Goal: Task Accomplishment & Management: Manage account settings

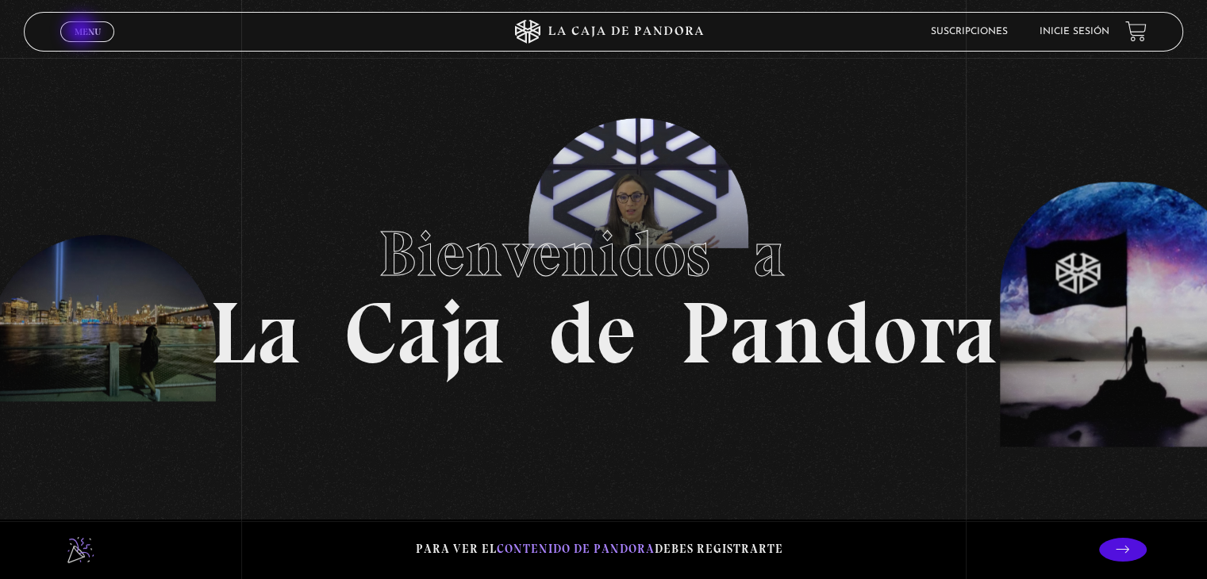
click at [83, 32] on span "Menu" at bounding box center [88, 32] width 26 height 10
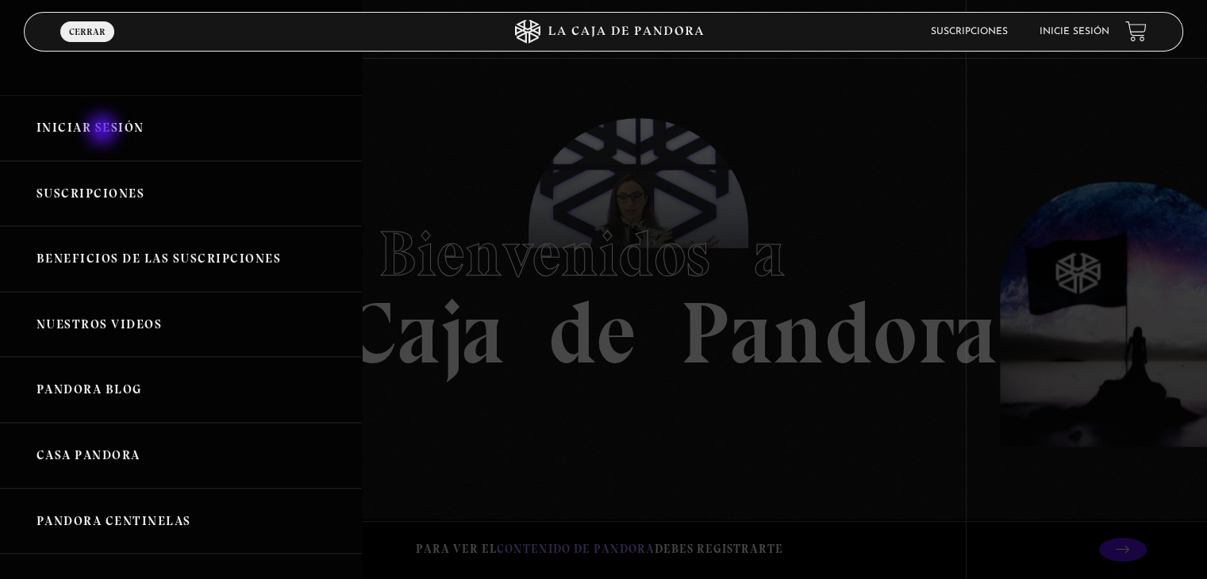
click at [104, 131] on link "Iniciar Sesión" at bounding box center [181, 128] width 362 height 66
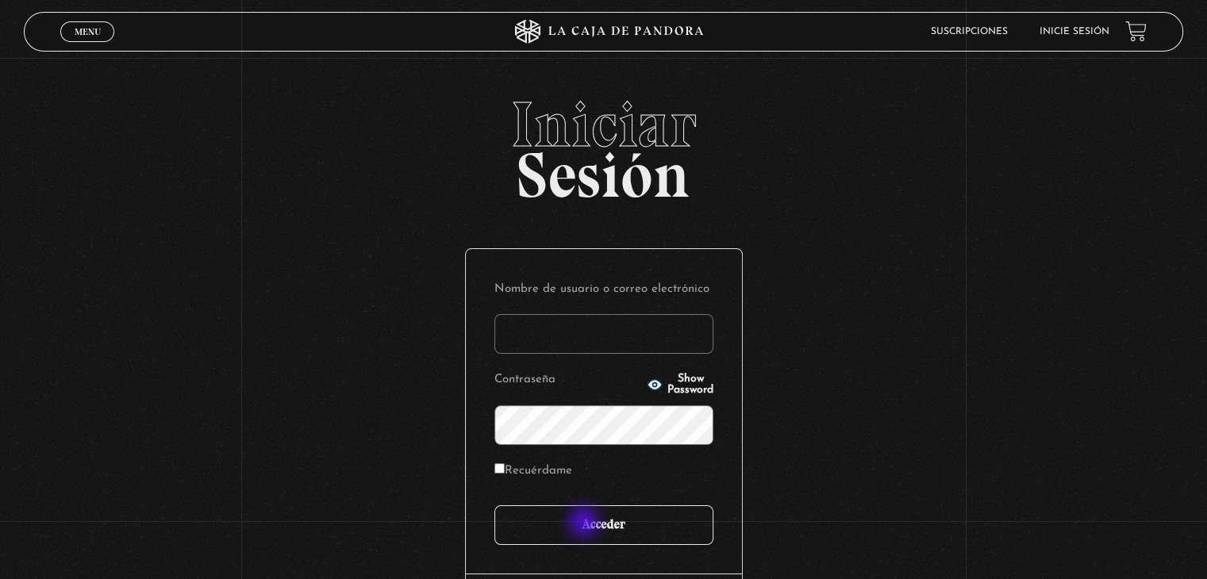
type input "Vera.ramirez@equifax.com"
click at [587, 525] on input "Acceder" at bounding box center [603, 525] width 219 height 40
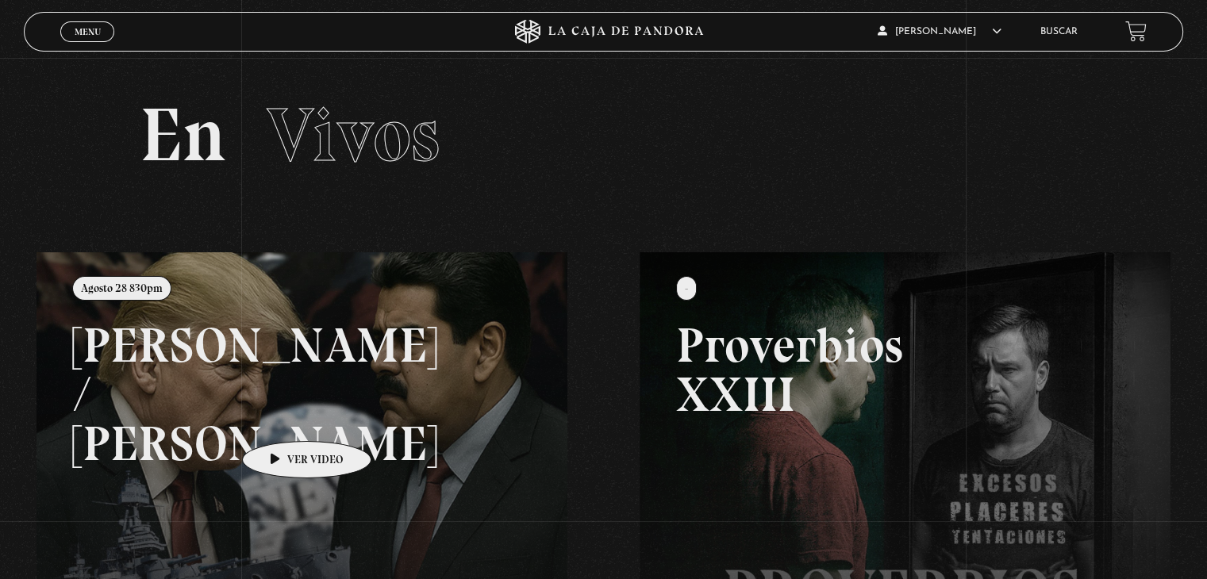
click at [282, 411] on link at bounding box center [640, 541] width 1207 height 579
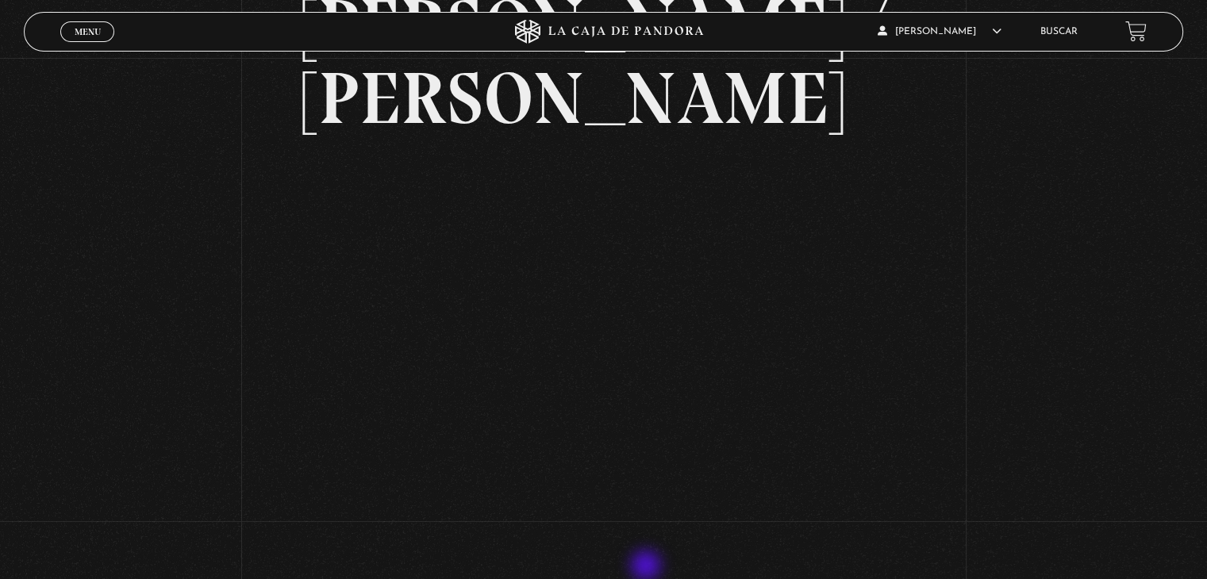
scroll to position [79, 0]
